Goal: Task Accomplishment & Management: Manage account settings

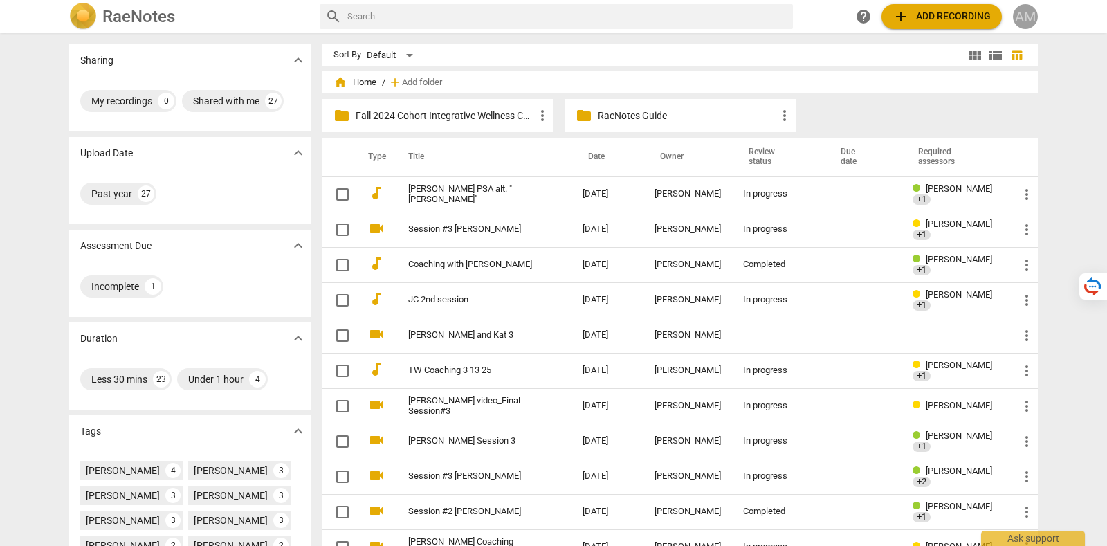
click at [1027, 14] on div "AM" at bounding box center [1025, 16] width 25 height 25
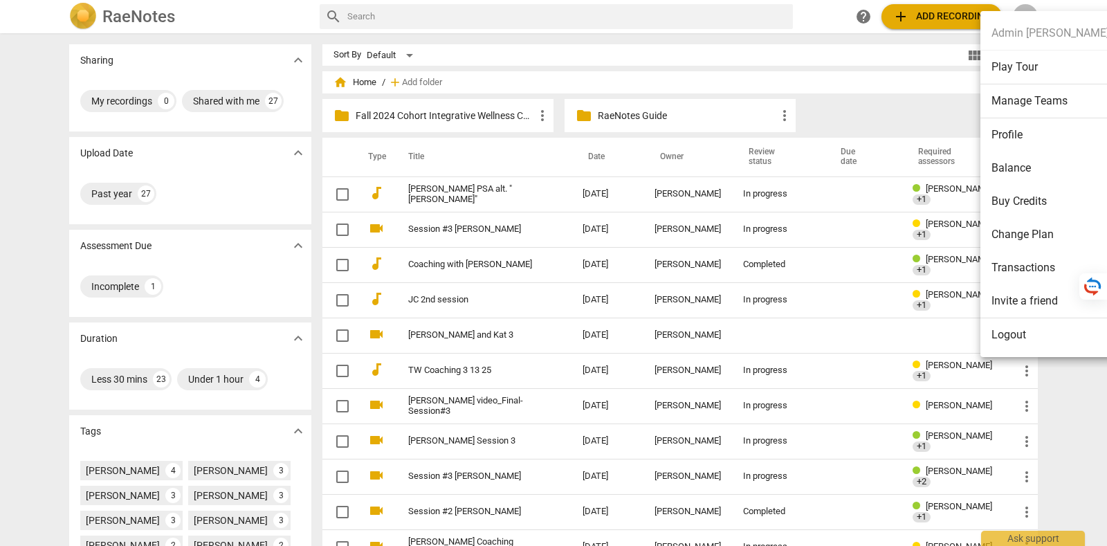
click at [1022, 143] on li "Profile" at bounding box center [1050, 134] width 140 height 33
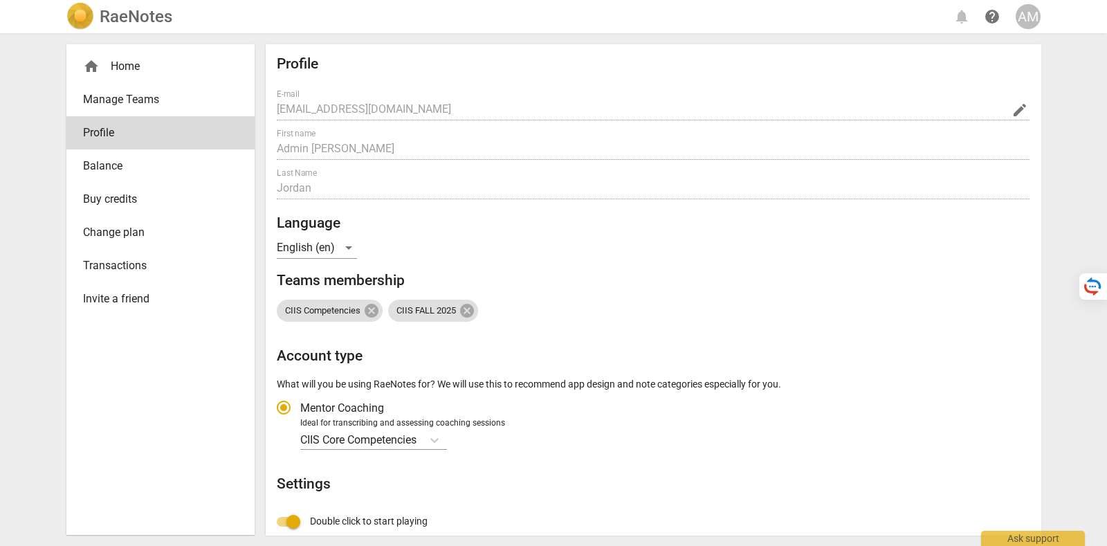
radio input "false"
click at [258, 122] on div "home Home Manage Teams Profile Balance Buy credits Change plan Transactions Inv…" at bounding box center [553, 289] width 996 height 513
click at [1011, 109] on span "edit" at bounding box center [1019, 110] width 17 height 17
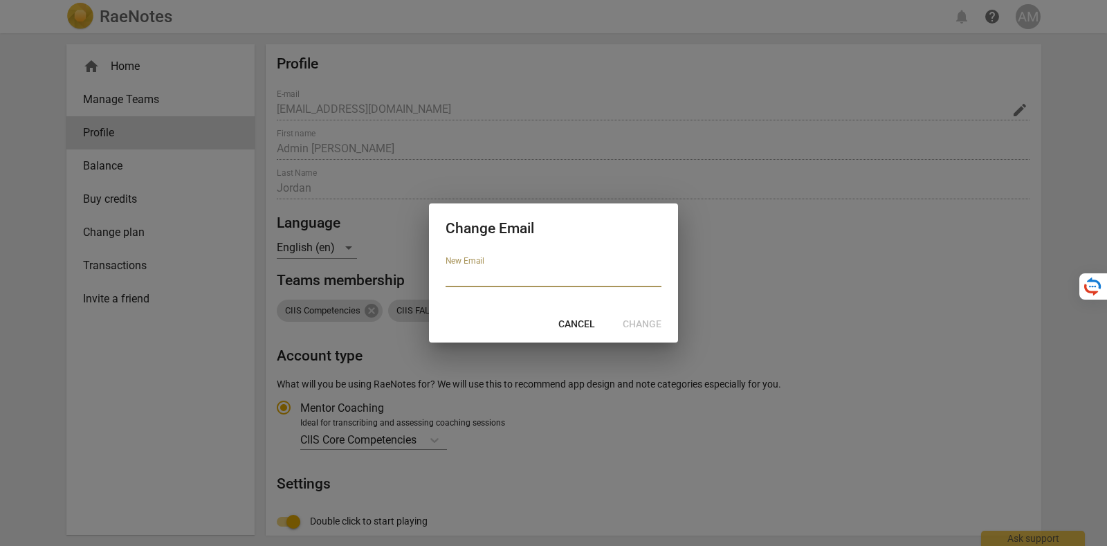
click at [522, 274] on input "email" at bounding box center [554, 277] width 216 height 20
paste input "megjordan21@me.com"
type input "megjordan21@me.com"
click at [654, 324] on span "Change" at bounding box center [642, 325] width 39 height 14
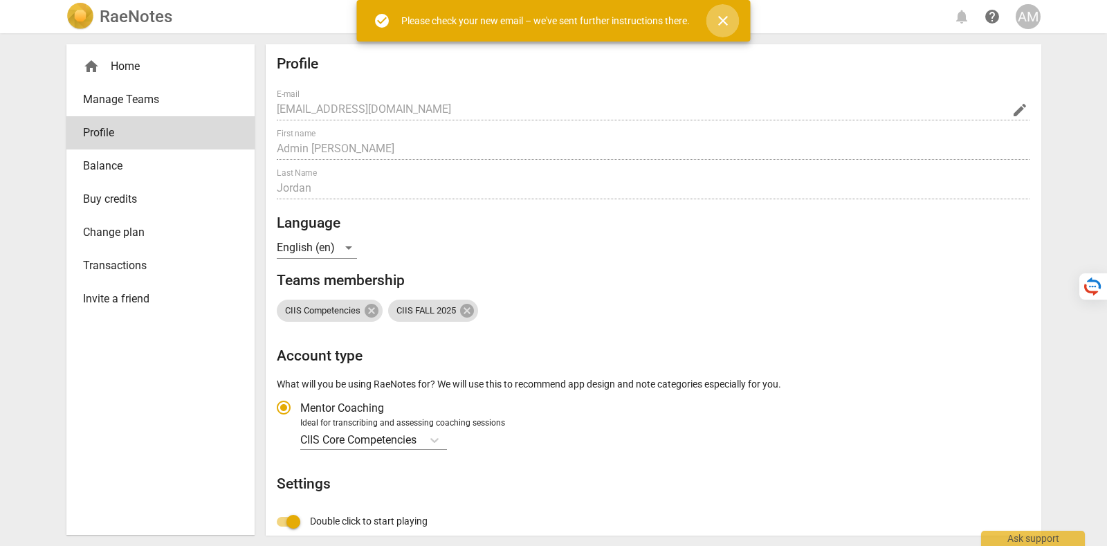
click at [733, 21] on span "close" at bounding box center [722, 20] width 33 height 17
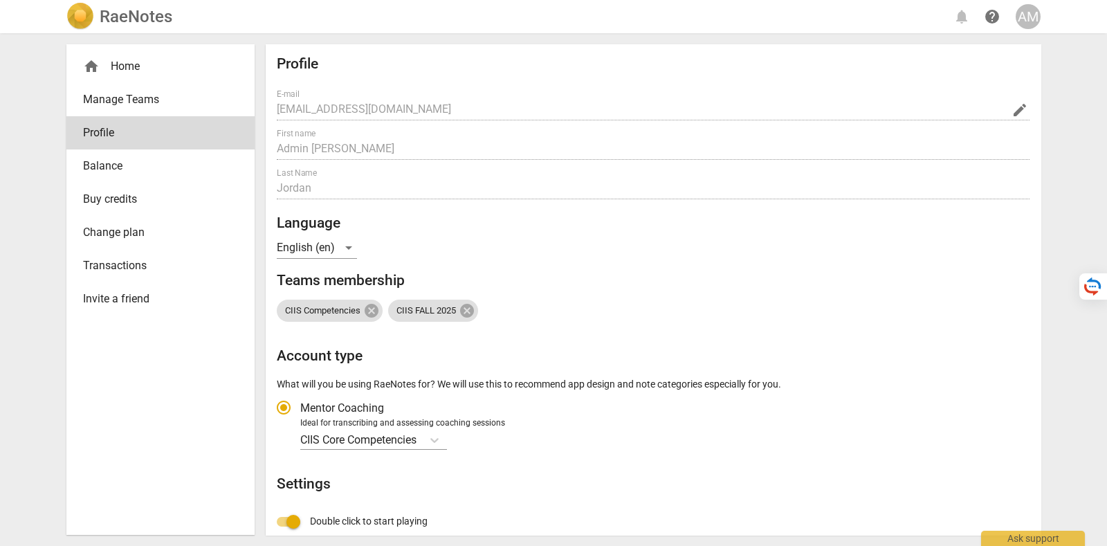
click at [1032, 10] on div "AM" at bounding box center [1028, 16] width 25 height 25
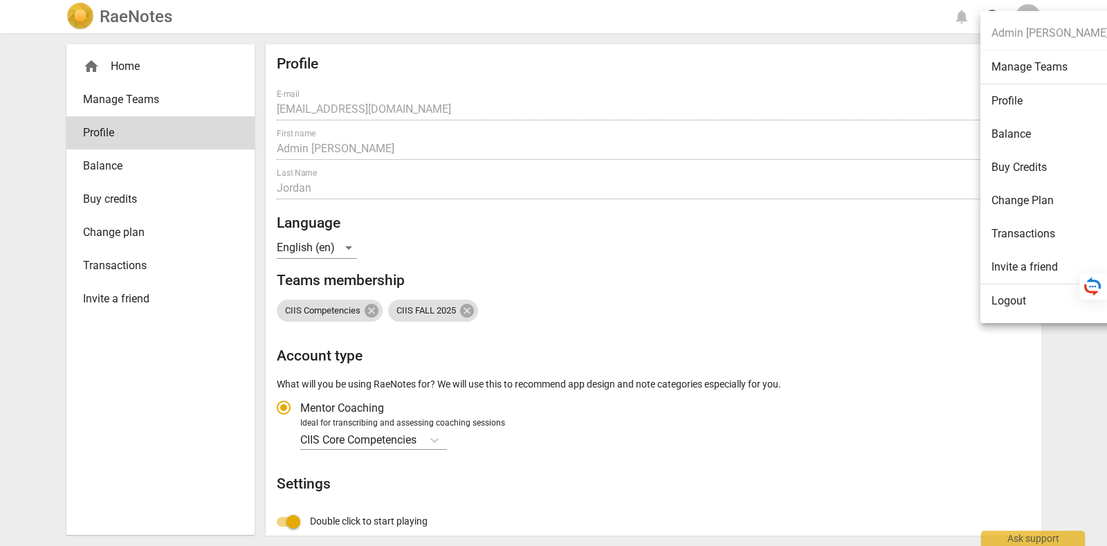
click at [1036, 308] on li "Logout" at bounding box center [1050, 300] width 140 height 33
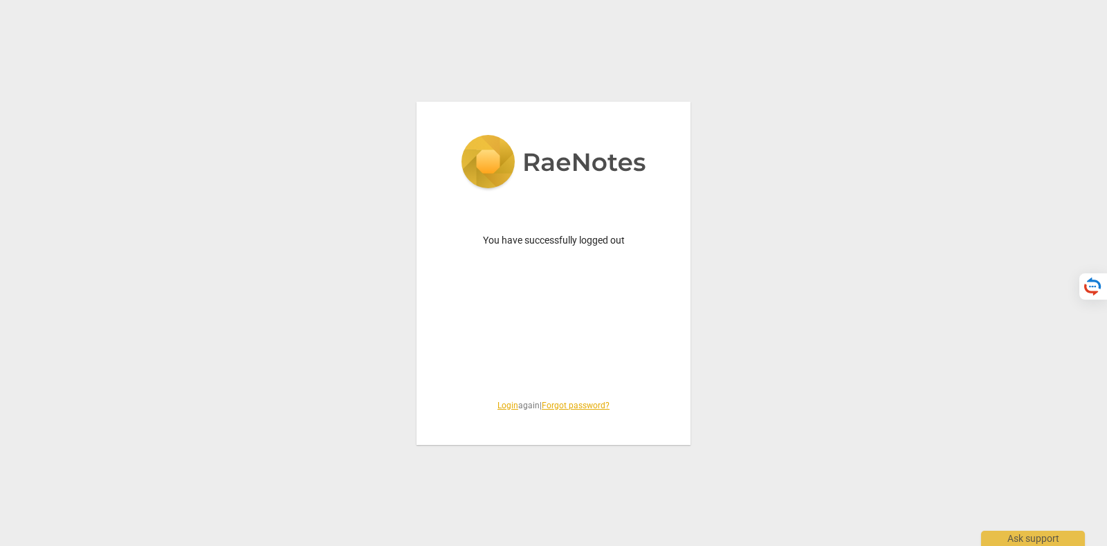
click at [508, 403] on link "Login" at bounding box center [507, 406] width 21 height 10
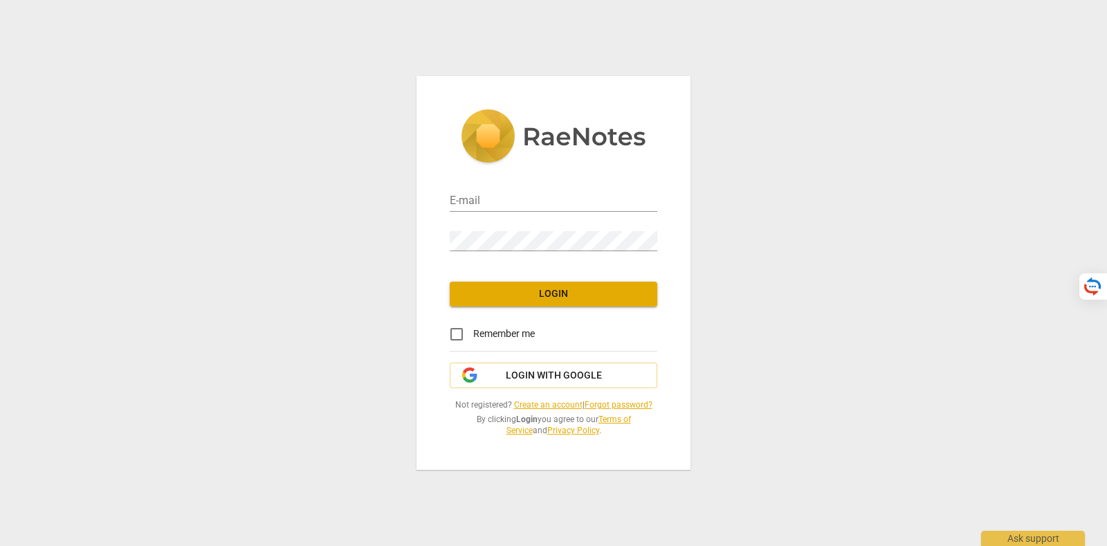
type input "tatiana@raenotes.com"
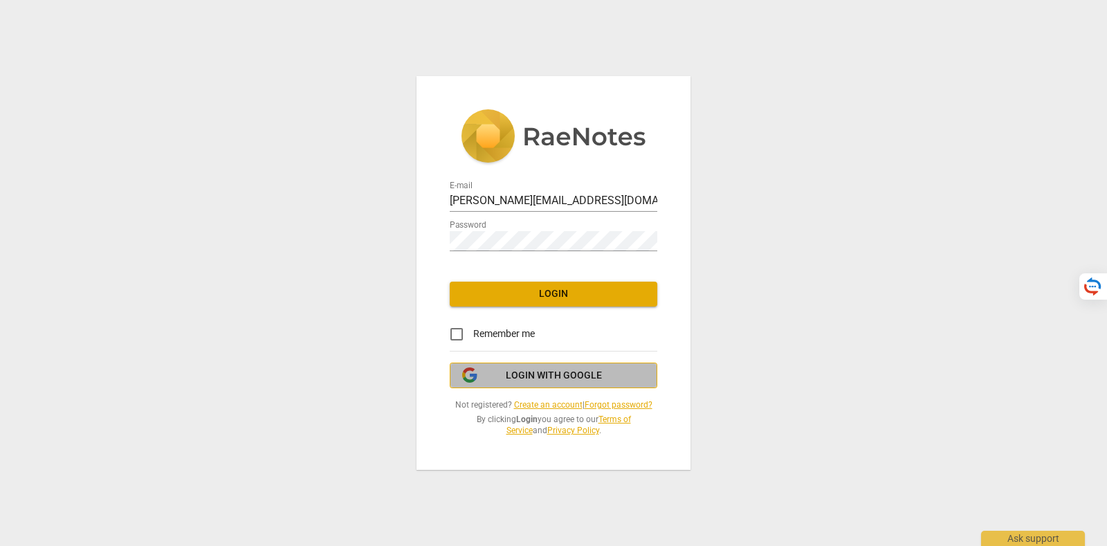
click at [508, 372] on span "Login with Google" at bounding box center [554, 376] width 96 height 14
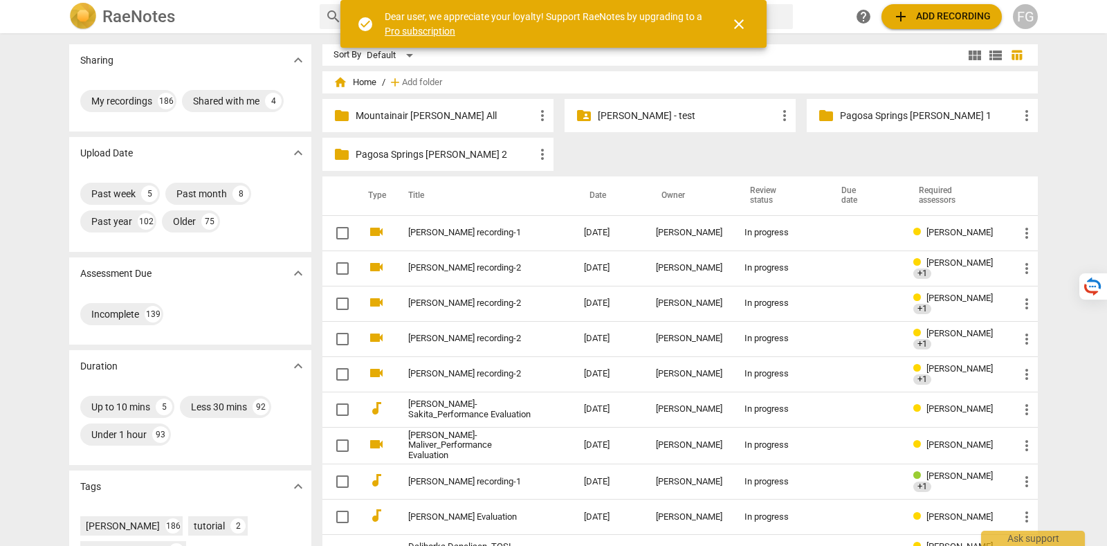
click at [740, 19] on span "close" at bounding box center [739, 24] width 17 height 17
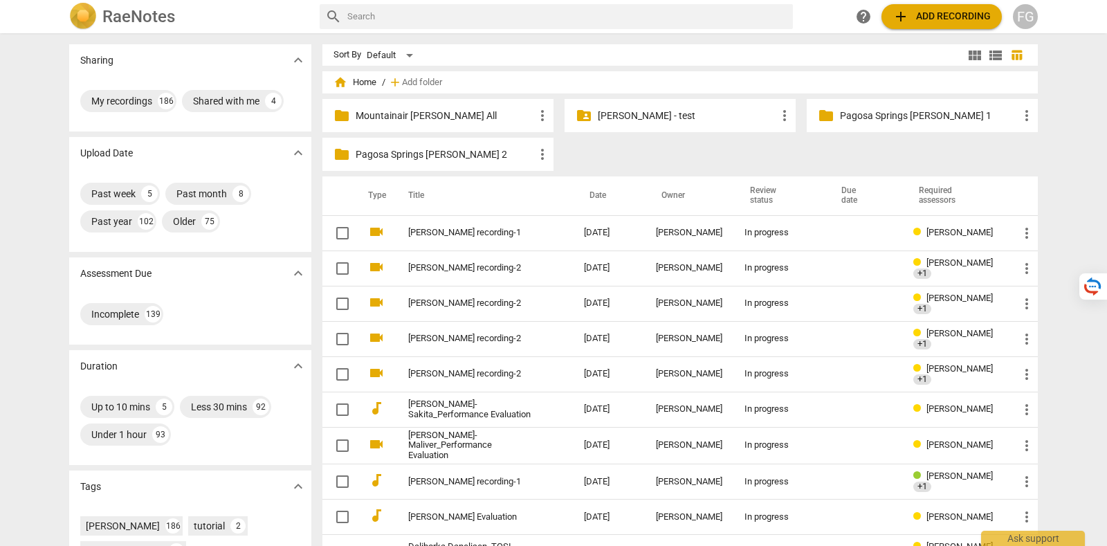
click at [1032, 12] on div "FG" at bounding box center [1025, 16] width 25 height 25
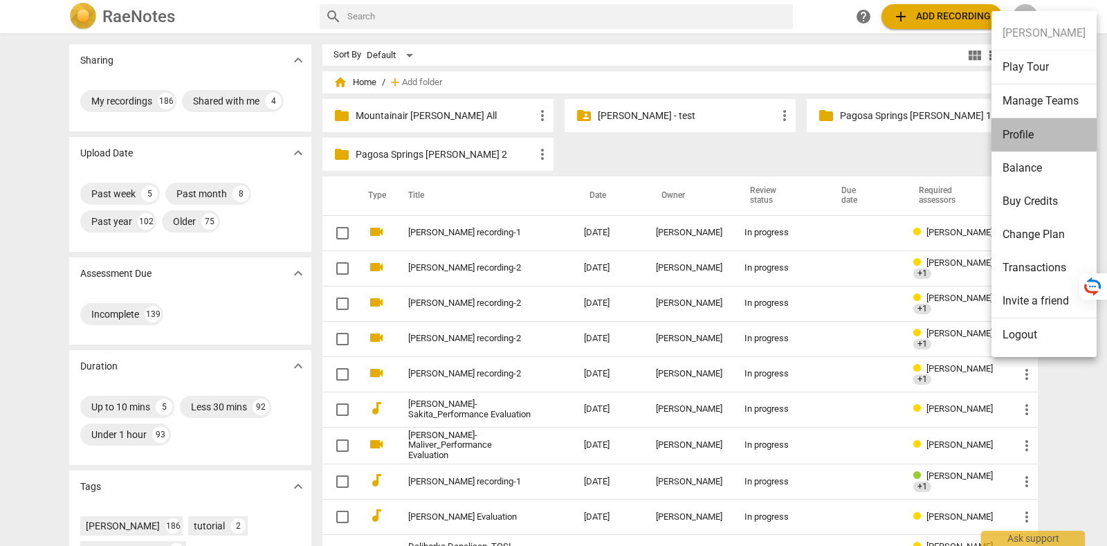
click at [1048, 133] on li "Profile" at bounding box center [1043, 134] width 105 height 33
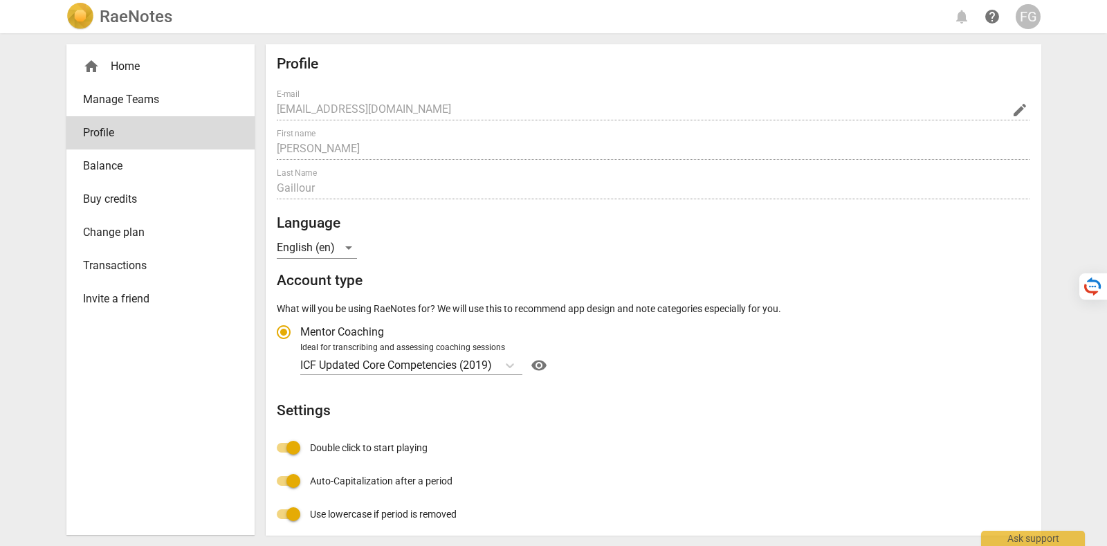
radio input "false"
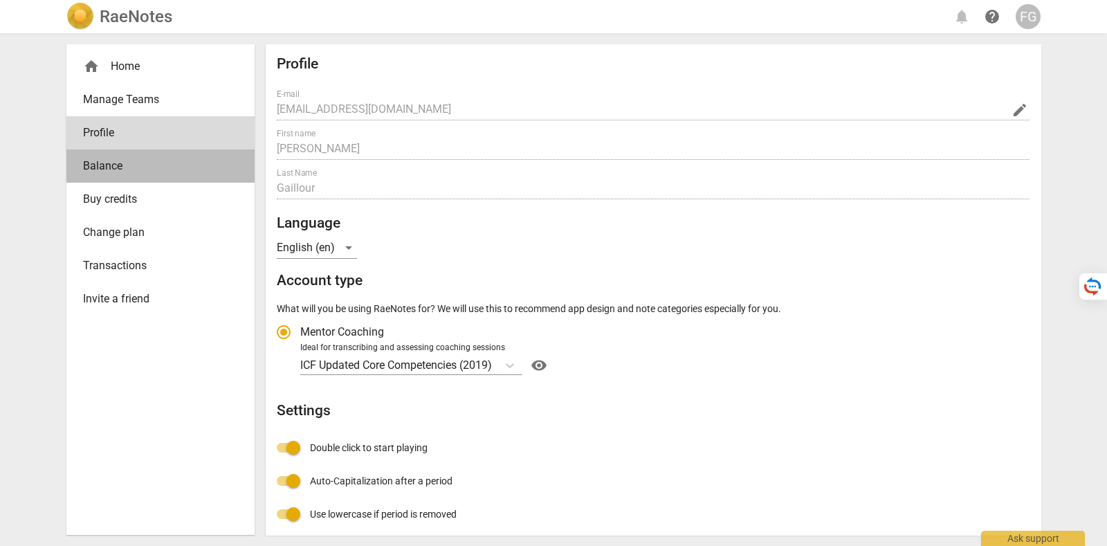
click at [204, 157] on link "Balance" at bounding box center [160, 165] width 188 height 33
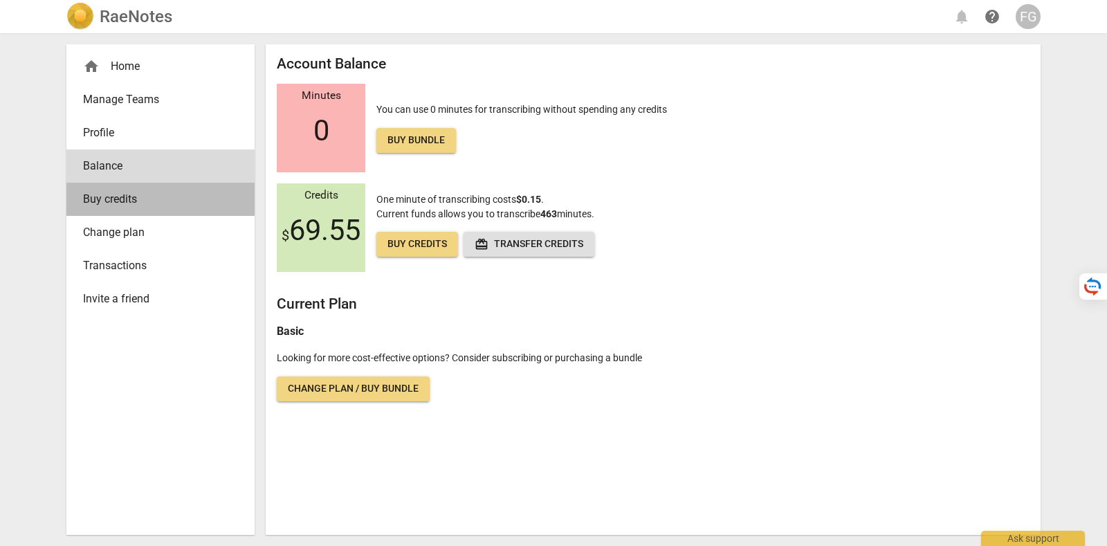
click at [196, 197] on span "Buy credits" at bounding box center [155, 199] width 144 height 17
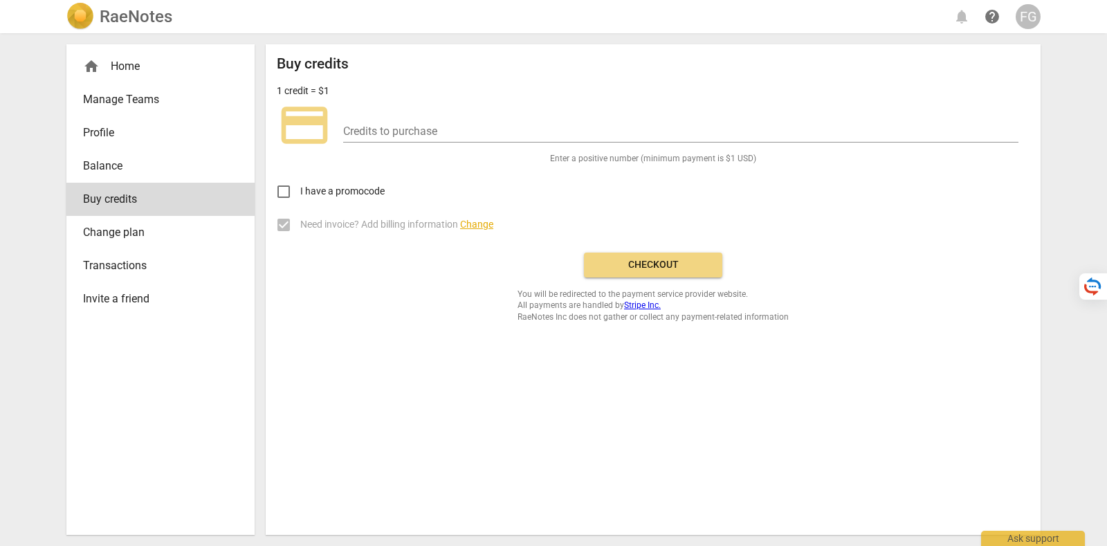
click at [202, 232] on span "Change plan" at bounding box center [155, 232] width 144 height 17
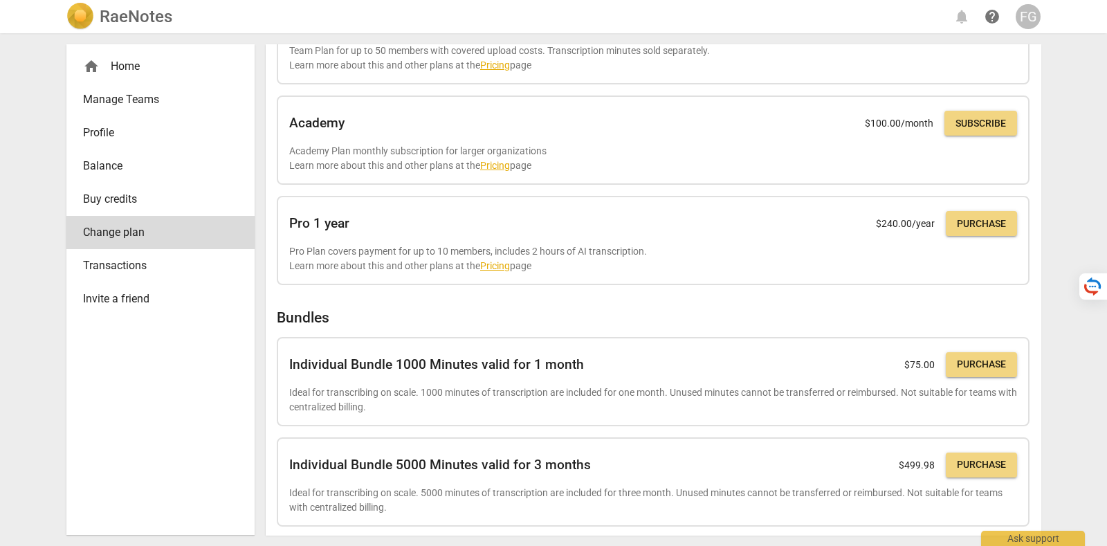
scroll to position [310, 0]
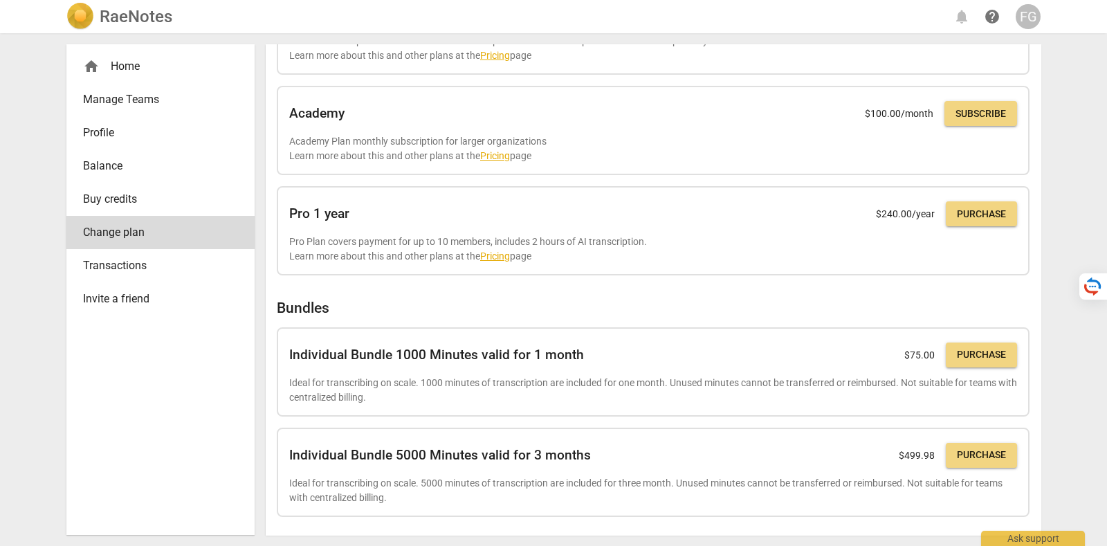
click at [1025, 24] on div "FG" at bounding box center [1028, 16] width 25 height 25
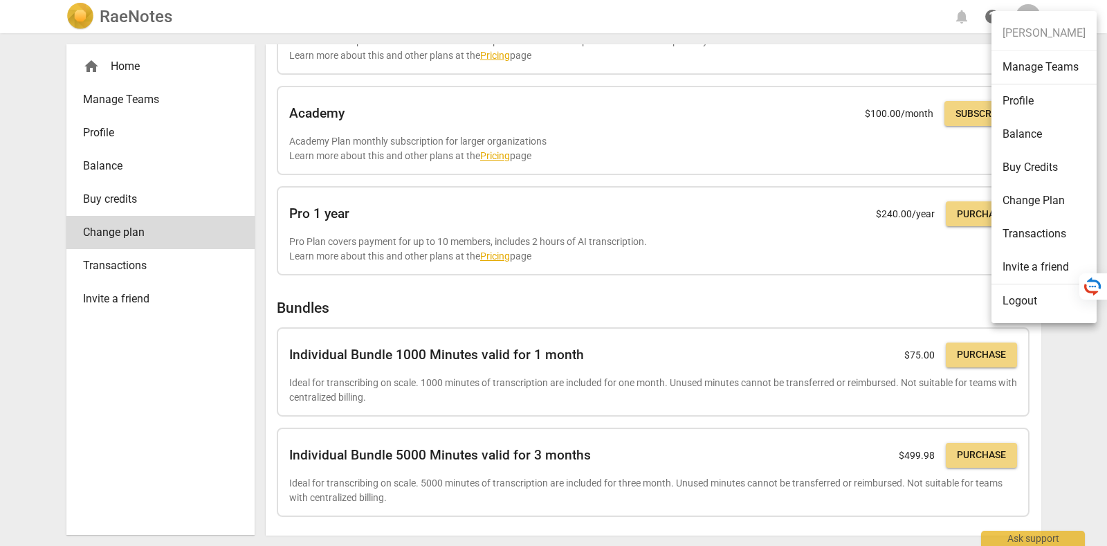
click at [120, 268] on div at bounding box center [553, 273] width 1107 height 546
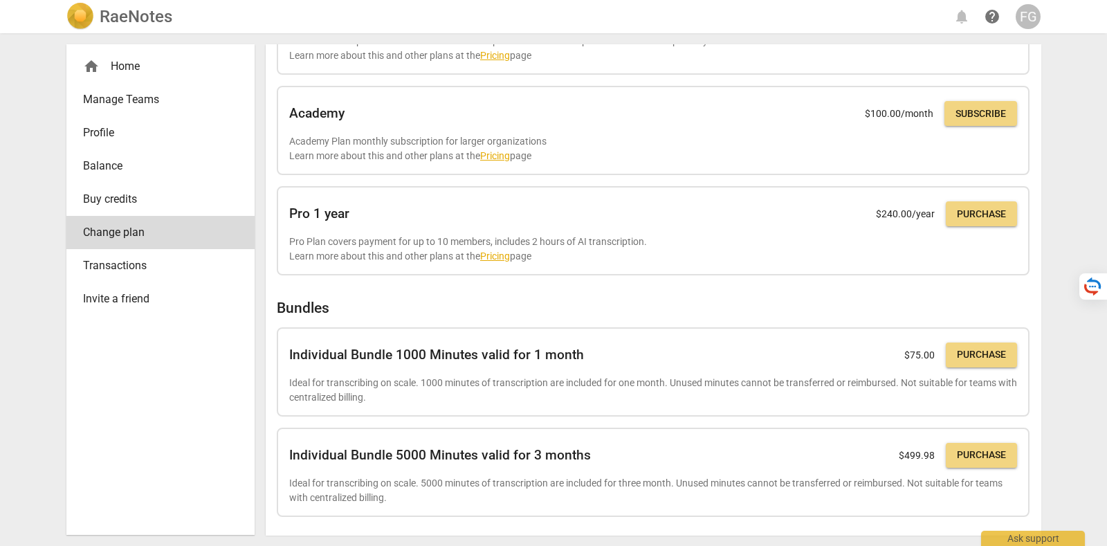
click at [120, 265] on span "Transactions" at bounding box center [155, 265] width 144 height 17
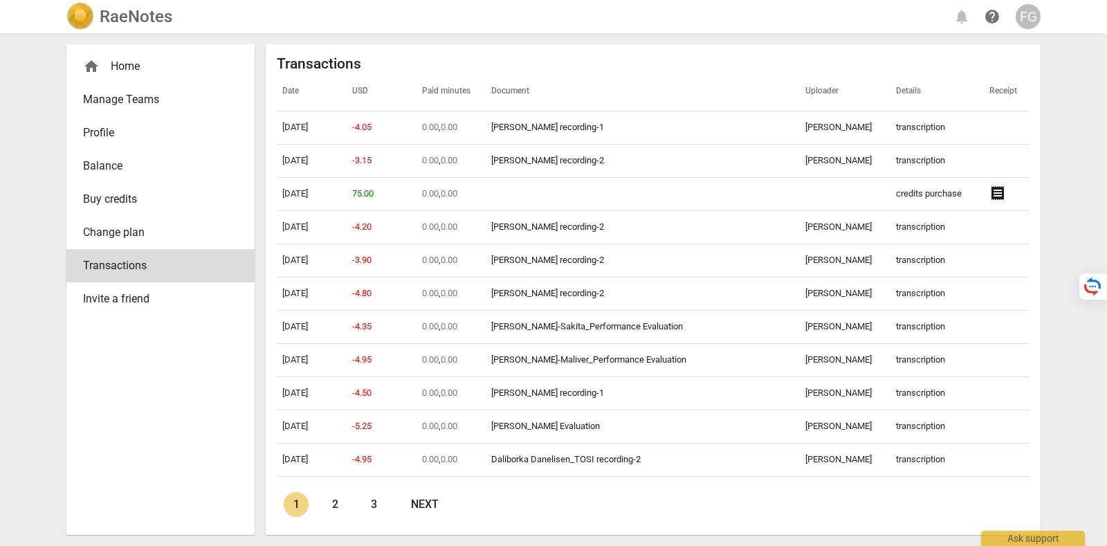
click at [156, 205] on span "Buy credits" at bounding box center [155, 199] width 144 height 17
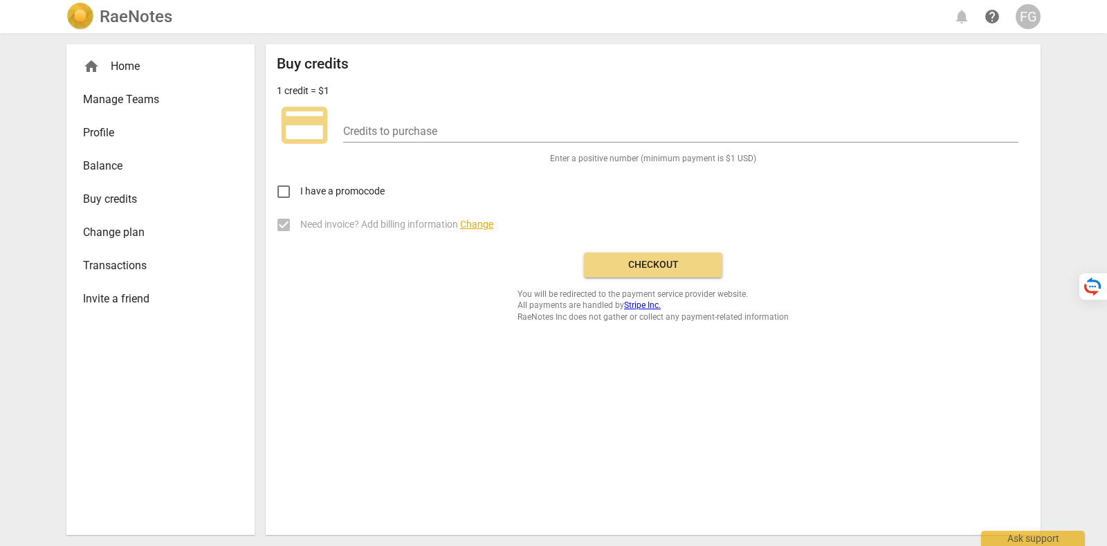
drag, startPoint x: 157, startPoint y: 212, endPoint x: 158, endPoint y: 199, distance: 13.9
click at [158, 213] on link "Buy credits" at bounding box center [160, 199] width 188 height 33
click at [158, 160] on span "Balance" at bounding box center [155, 166] width 144 height 17
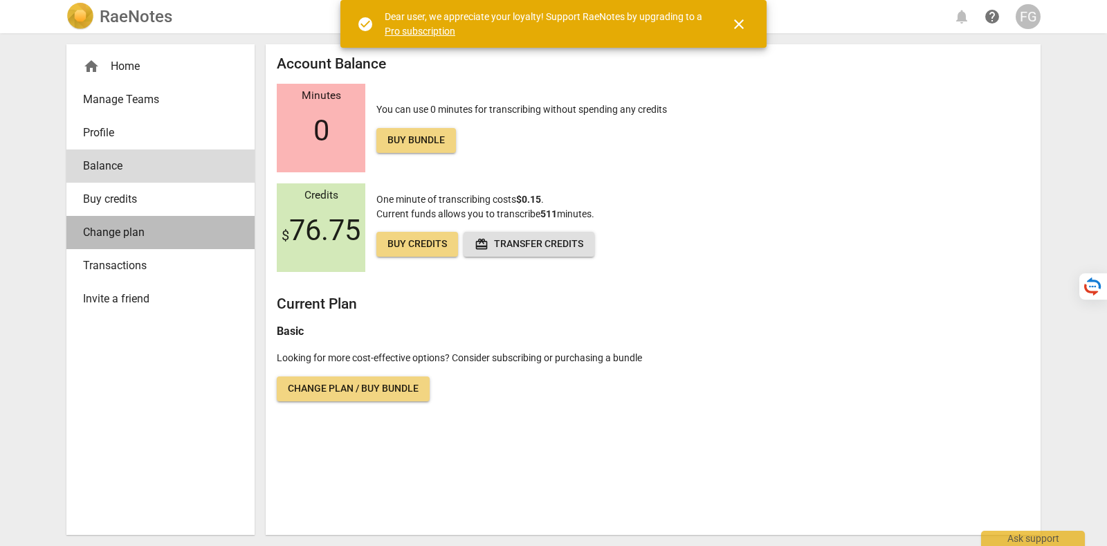
click at [158, 225] on span "Change plan" at bounding box center [155, 232] width 144 height 17
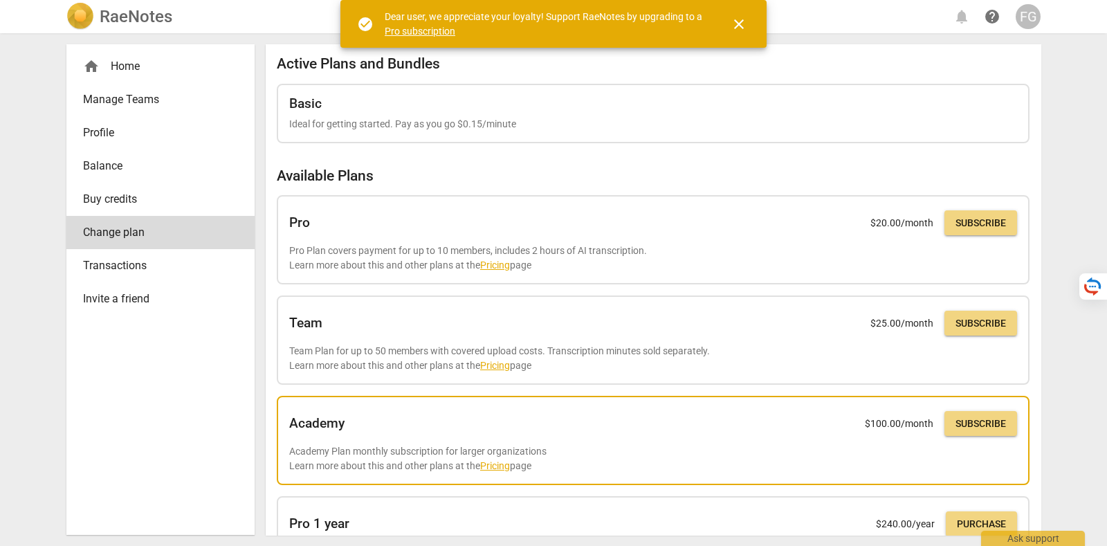
scroll to position [310, 0]
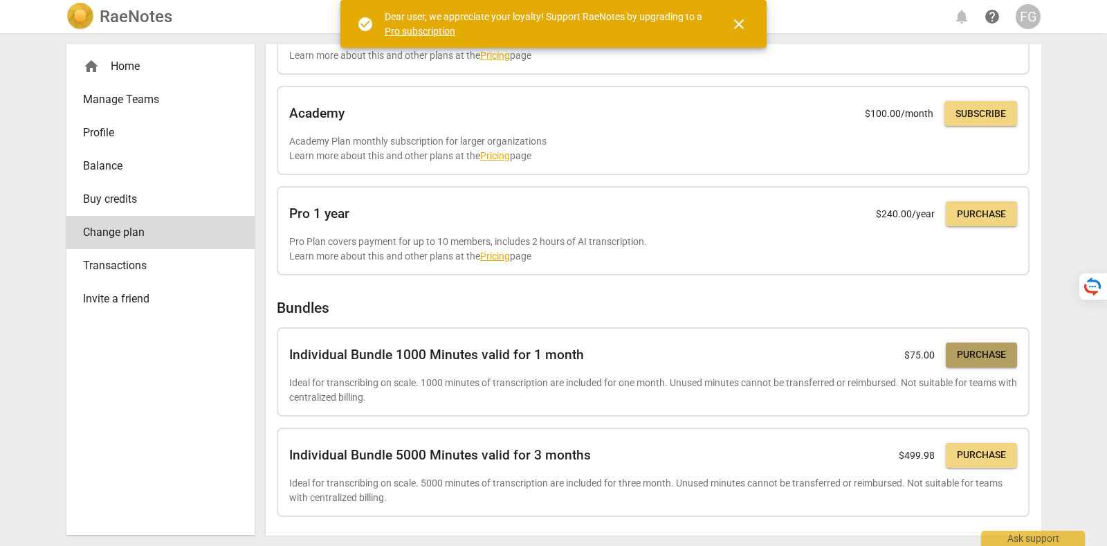
drag, startPoint x: 962, startPoint y: 354, endPoint x: 626, endPoint y: 82, distance: 432.8
click at [963, 354] on span "Purchase" at bounding box center [981, 355] width 49 height 14
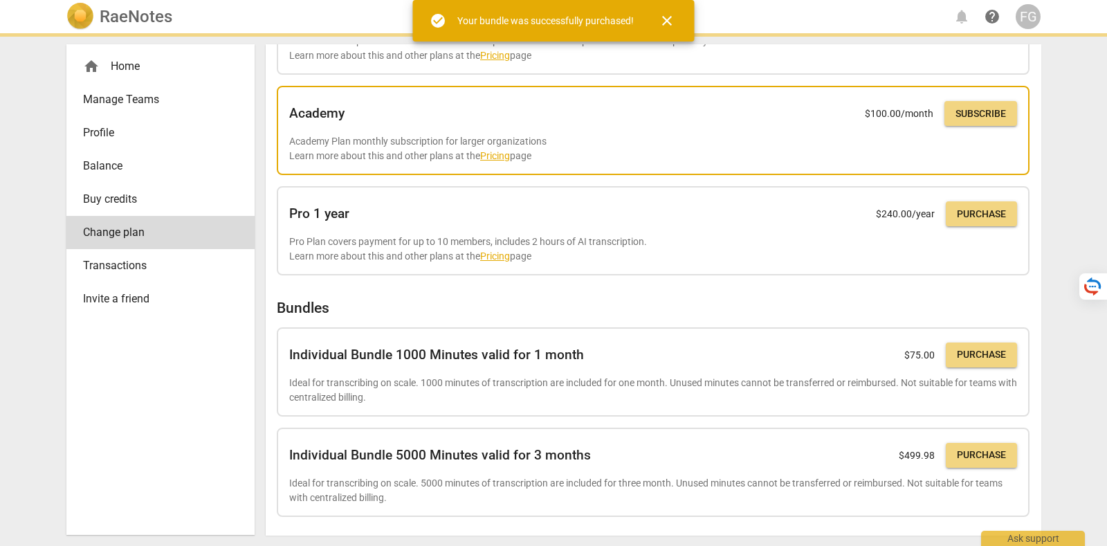
scroll to position [228, 0]
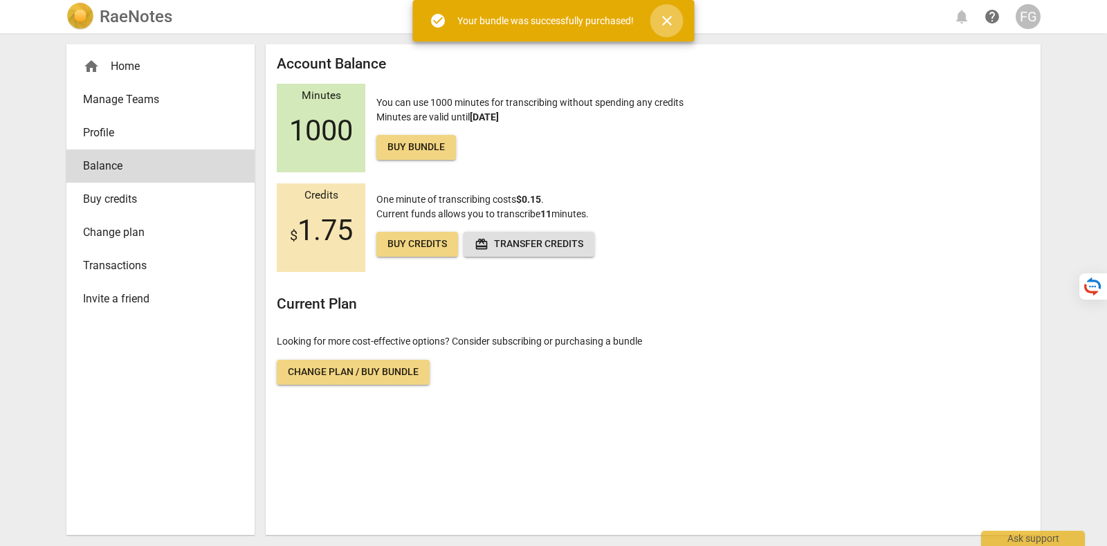
click at [668, 19] on span "close" at bounding box center [667, 20] width 17 height 17
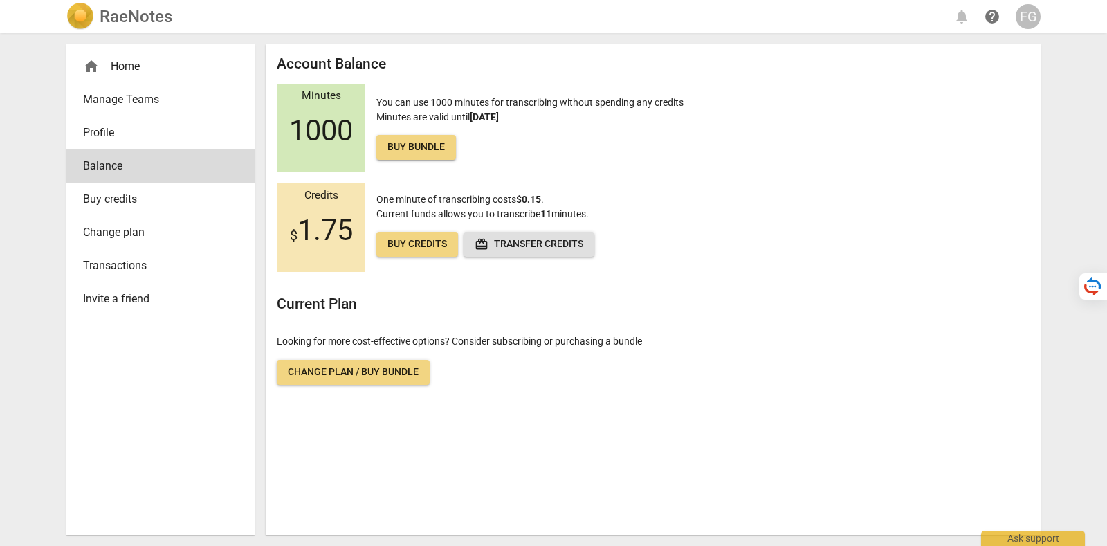
click at [17, 176] on div "RaeNotes notifications help FG home Home Manage Teams Profile Balance Buy credi…" at bounding box center [553, 273] width 1107 height 546
